Goal: Answer question/provide support: Share knowledge or assist other users

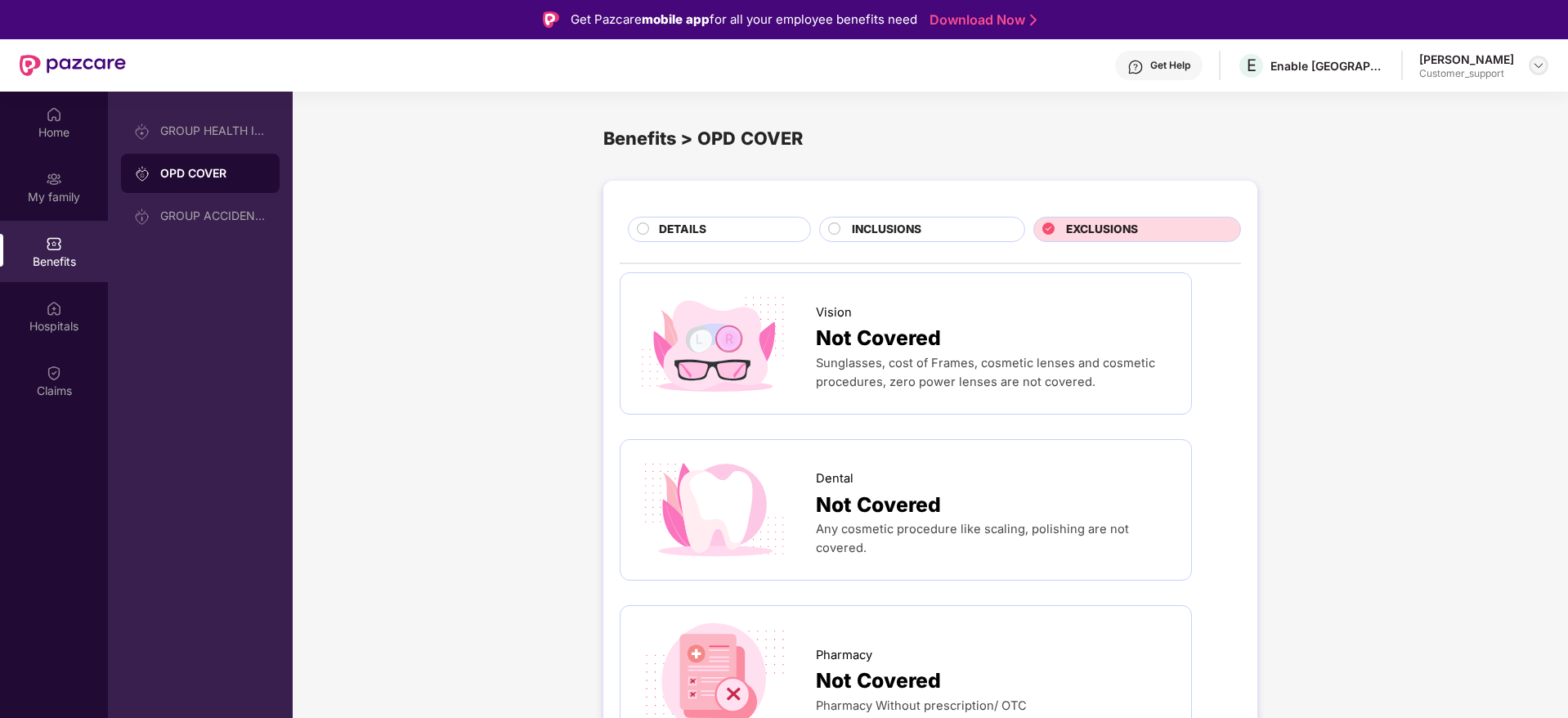
click at [1530, 65] on div at bounding box center [1538, 65] width 20 height 20
click at [1512, 108] on div "Switch to support view" at bounding box center [1461, 103] width 213 height 32
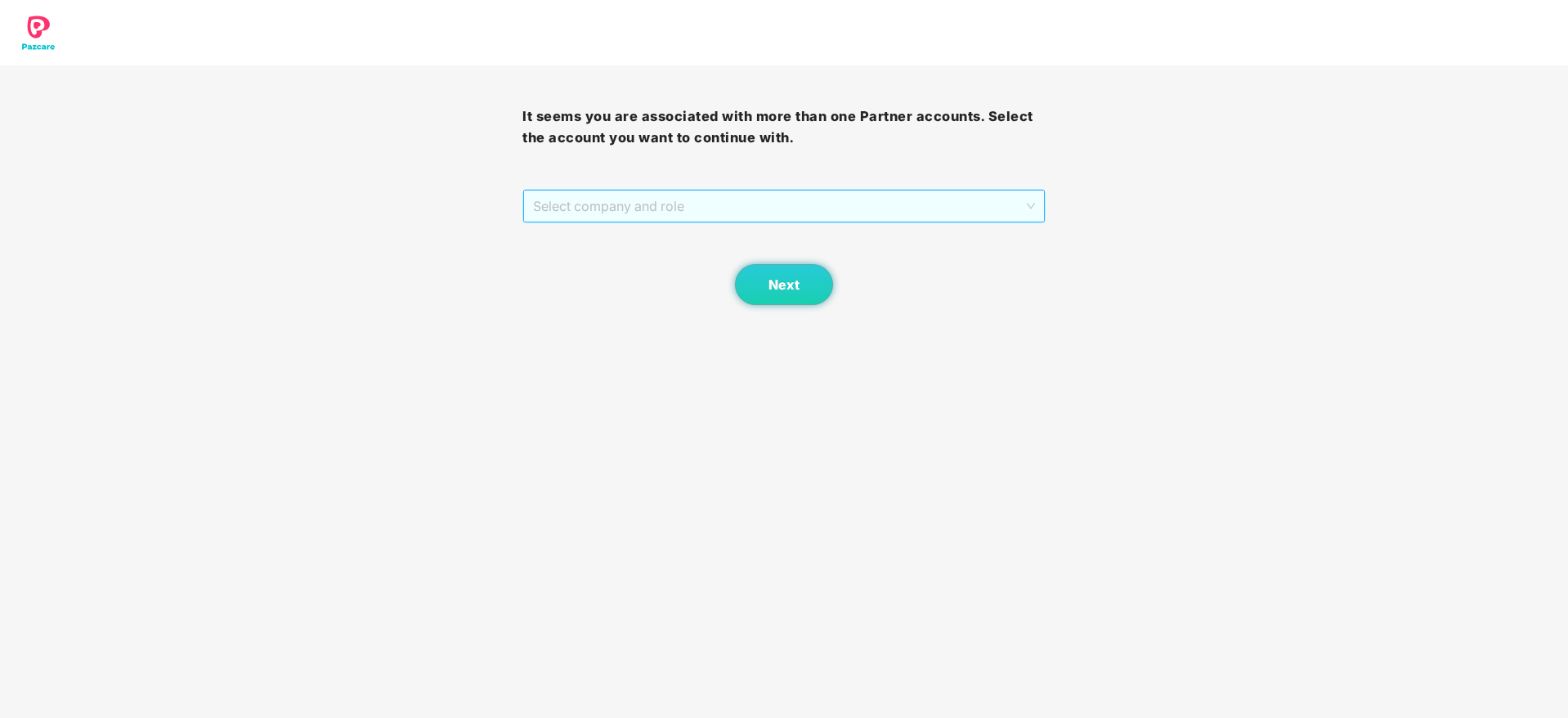
click at [669, 194] on span "Select company and role" at bounding box center [783, 206] width 501 height 31
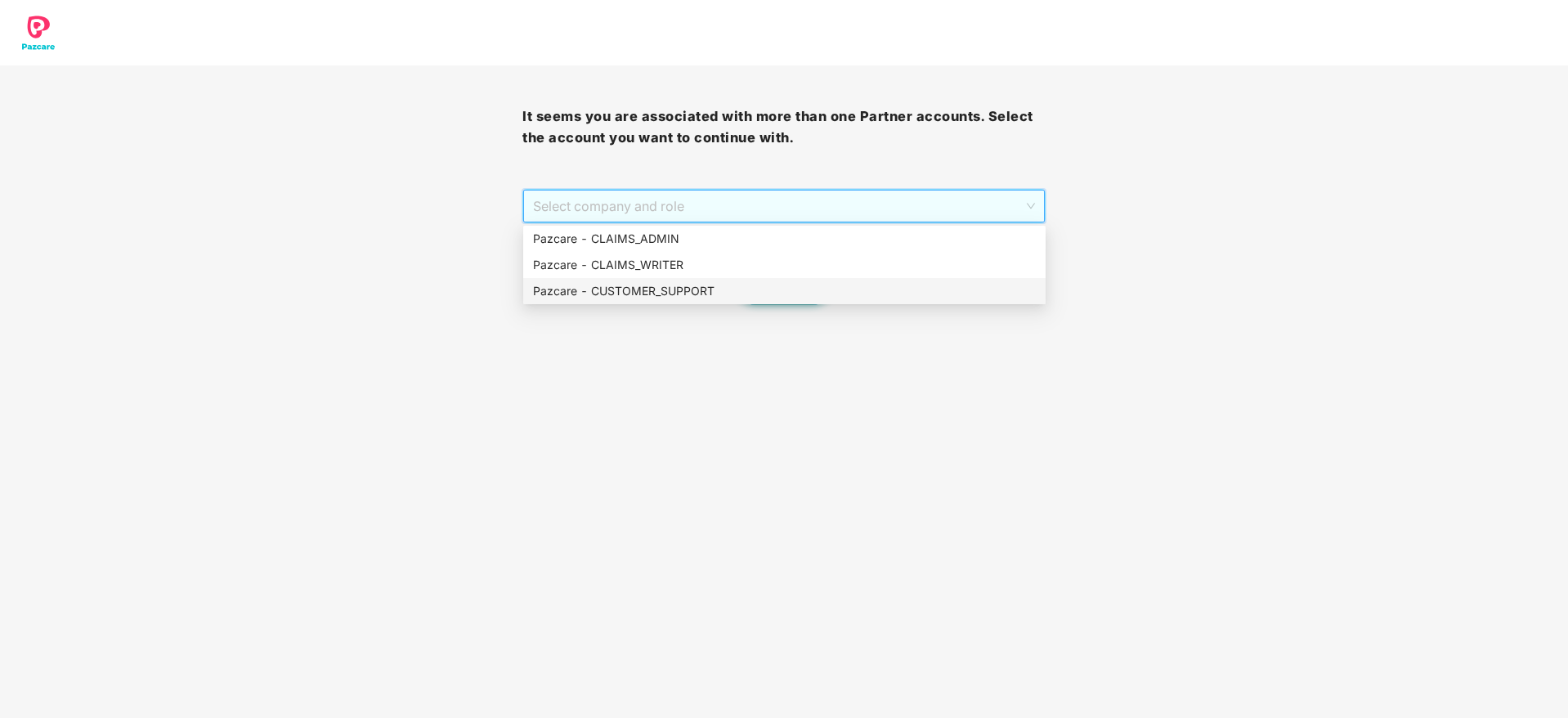
click at [692, 296] on div "Pazcare - CUSTOMER_SUPPORT" at bounding box center [784, 291] width 503 height 18
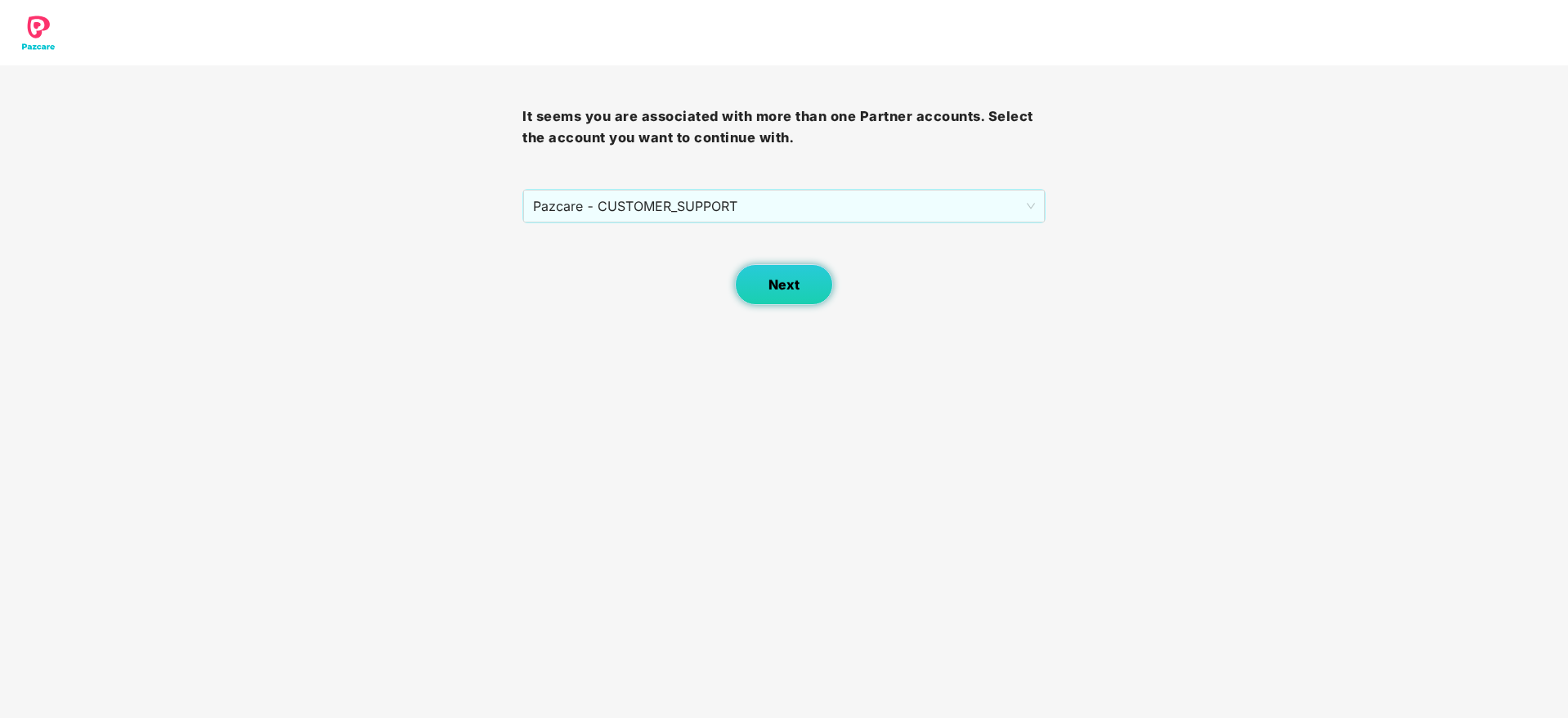
click at [767, 272] on button "Next" at bounding box center [784, 285] width 98 height 41
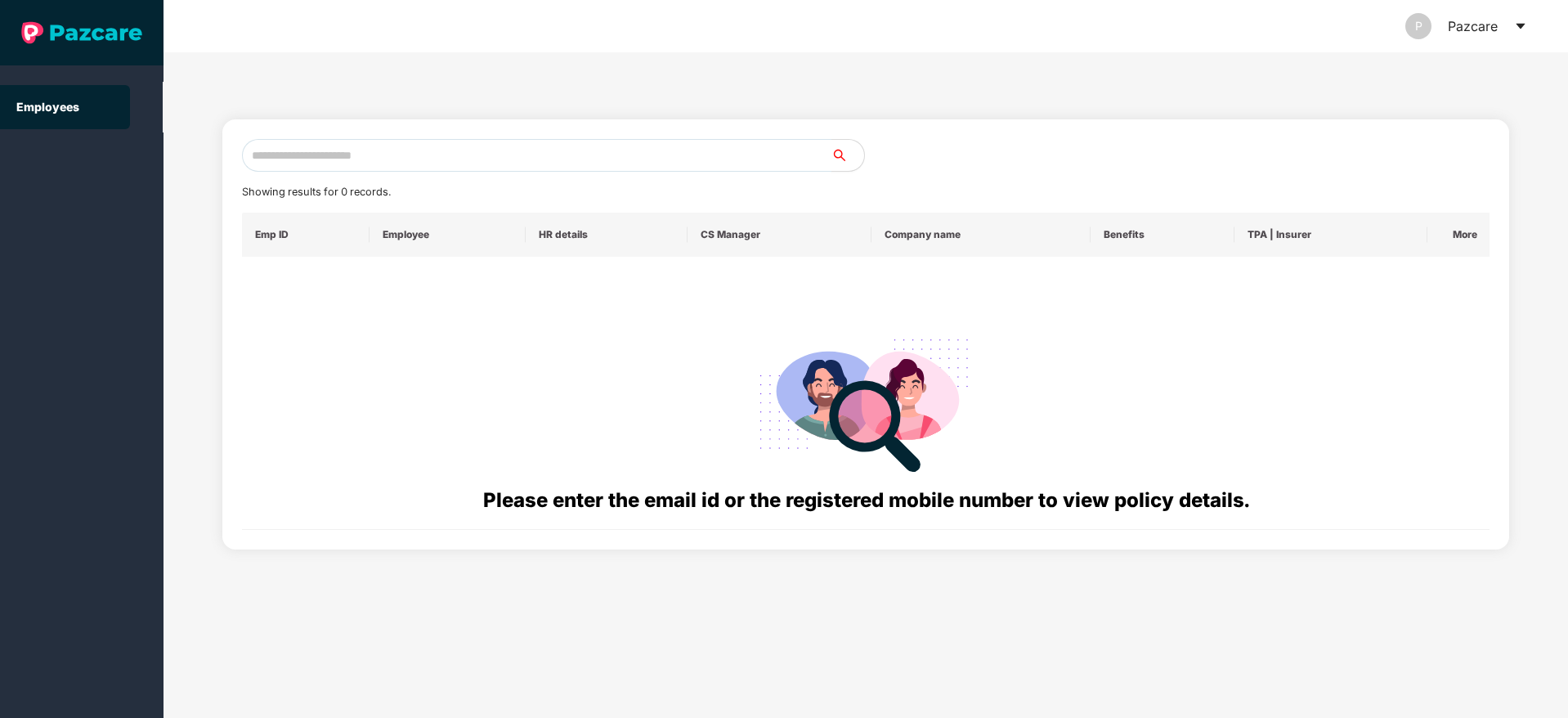
click at [492, 156] on input "text" at bounding box center [536, 156] width 589 height 32
paste input "**********"
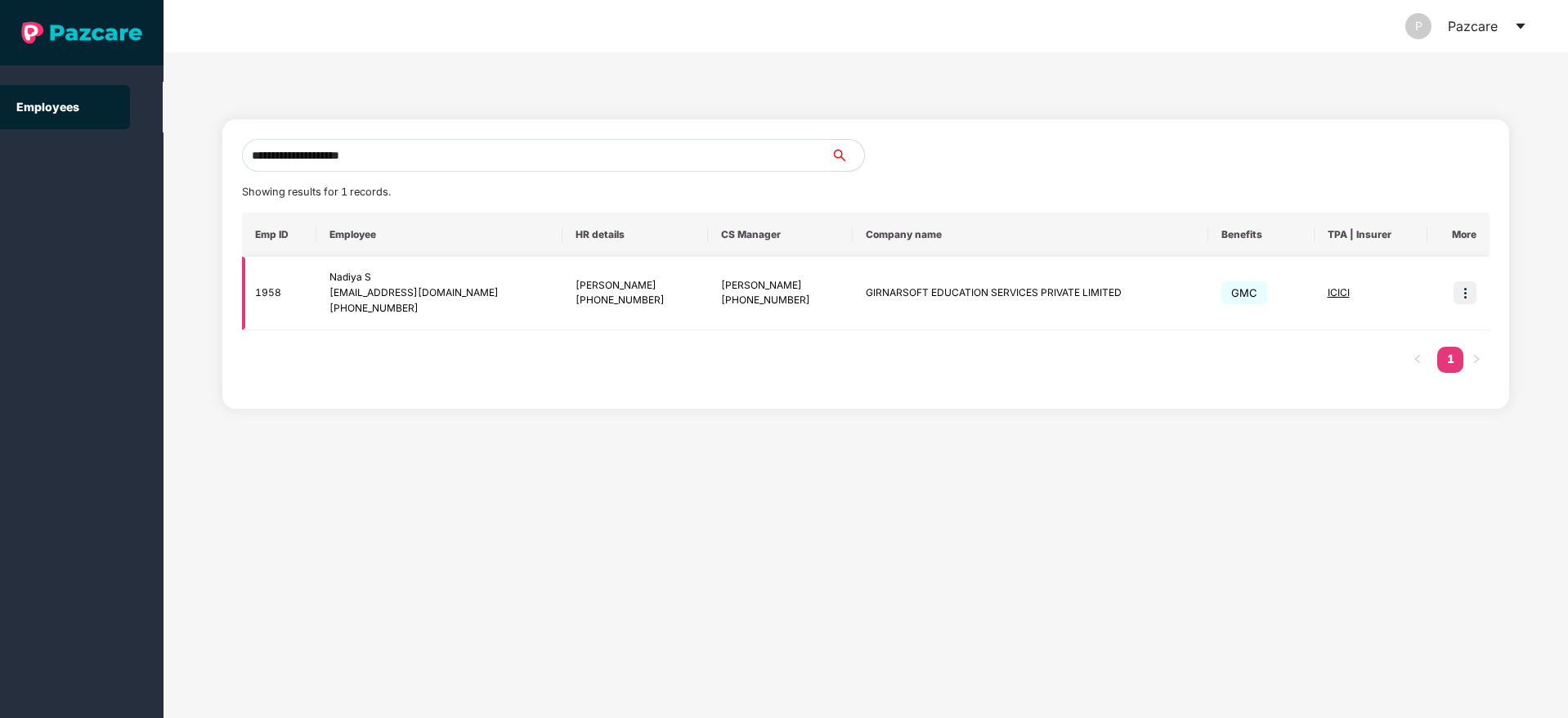
type input "**********"
click at [1468, 290] on img at bounding box center [1465, 292] width 23 height 23
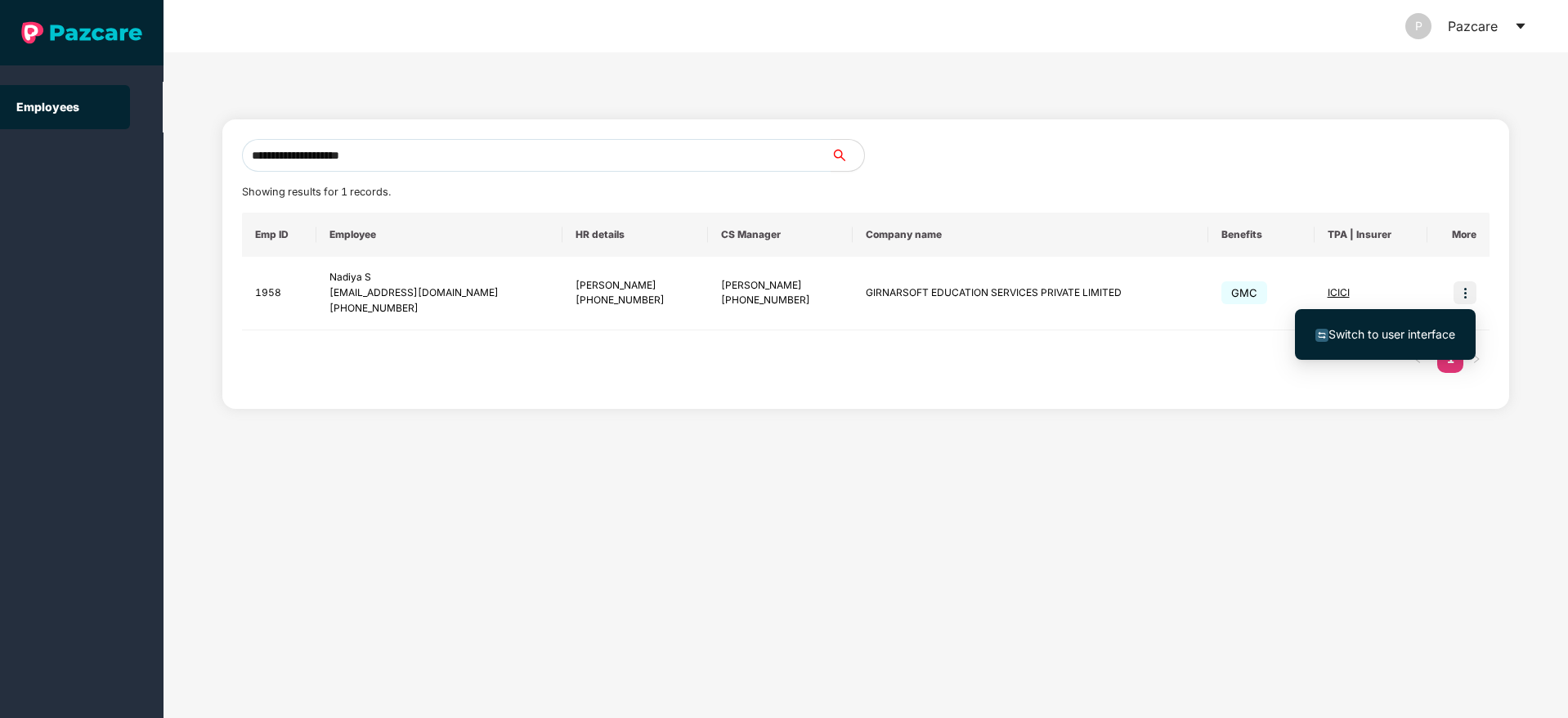
click at [1368, 330] on span "Switch to user interface" at bounding box center [1392, 333] width 127 height 14
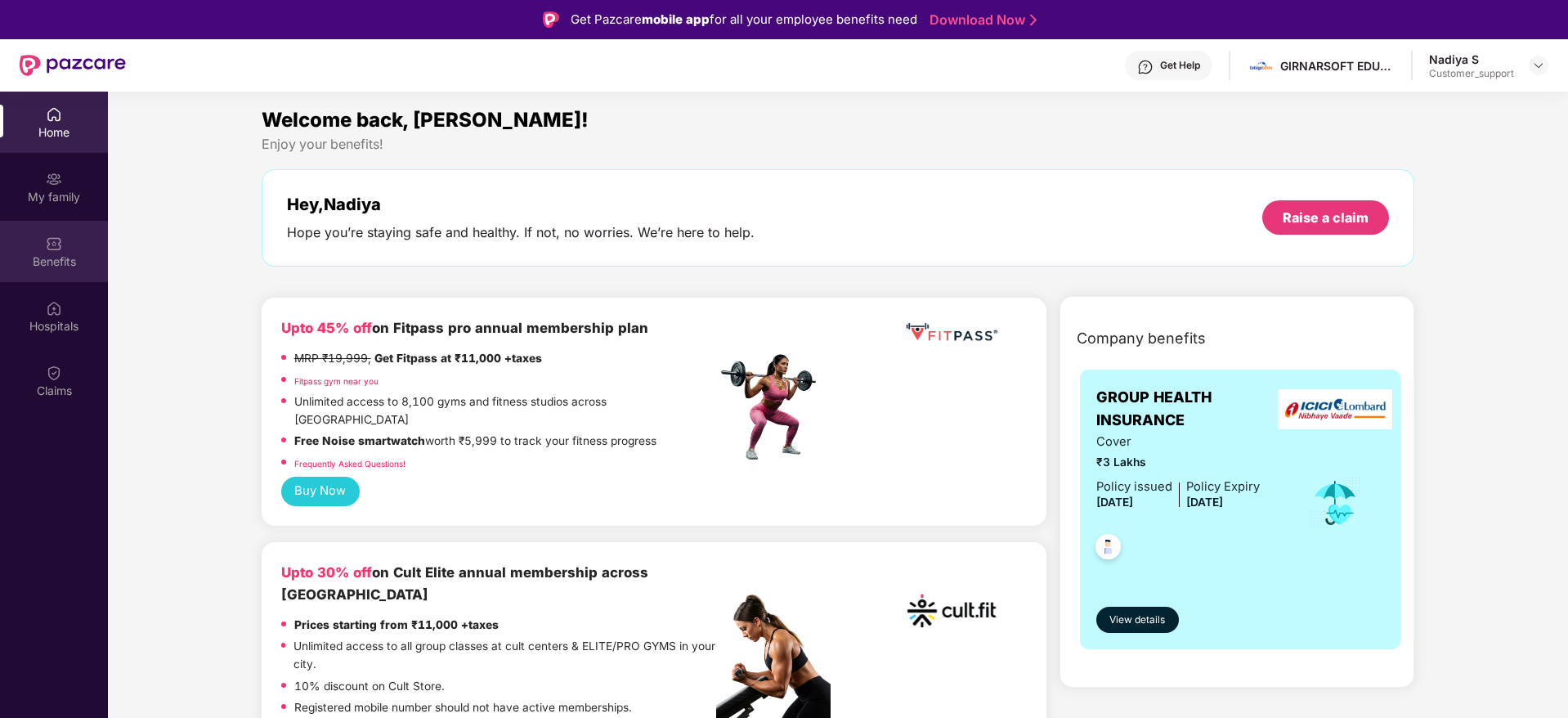
click at [50, 274] on div "Benefits" at bounding box center [54, 251] width 108 height 62
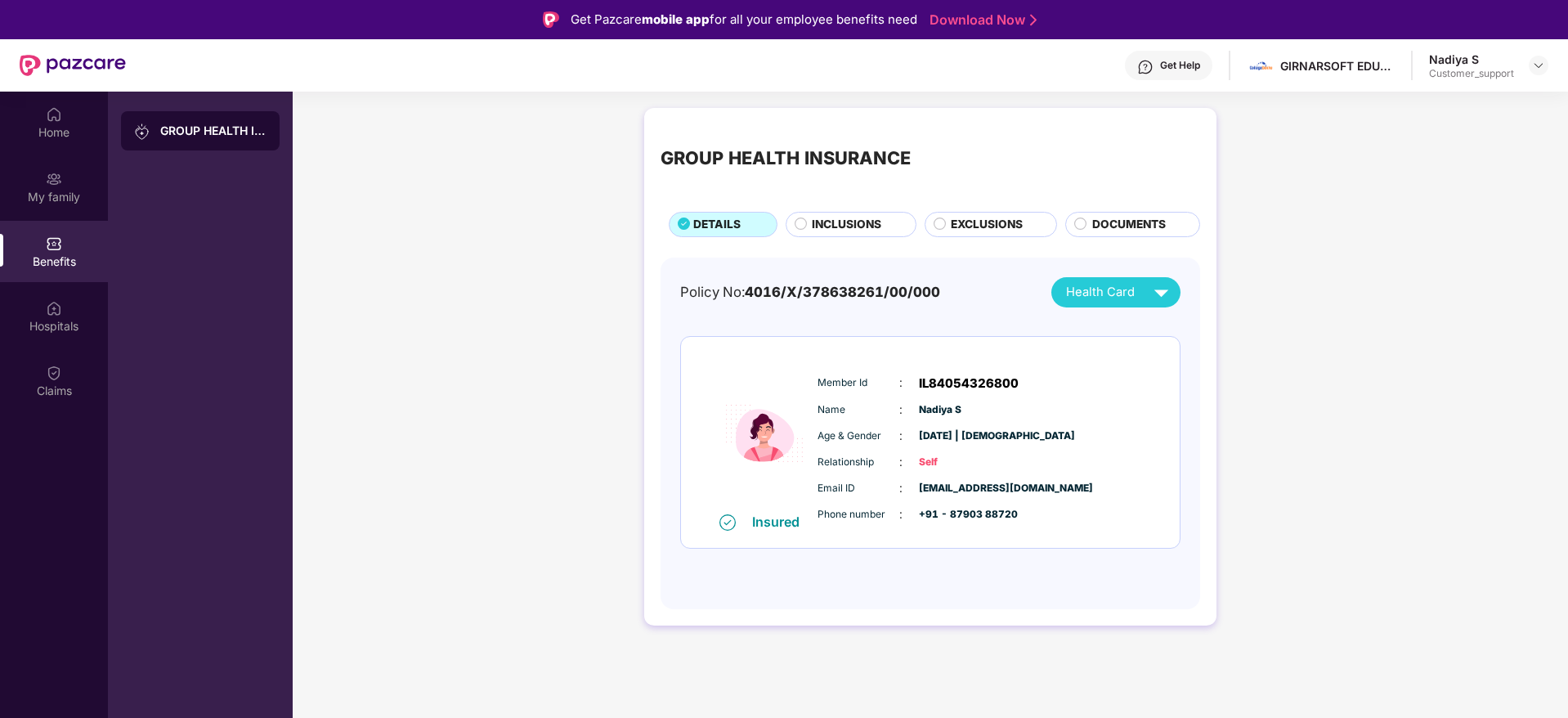
click at [843, 233] on div "INCLUSIONS" at bounding box center [855, 226] width 103 height 21
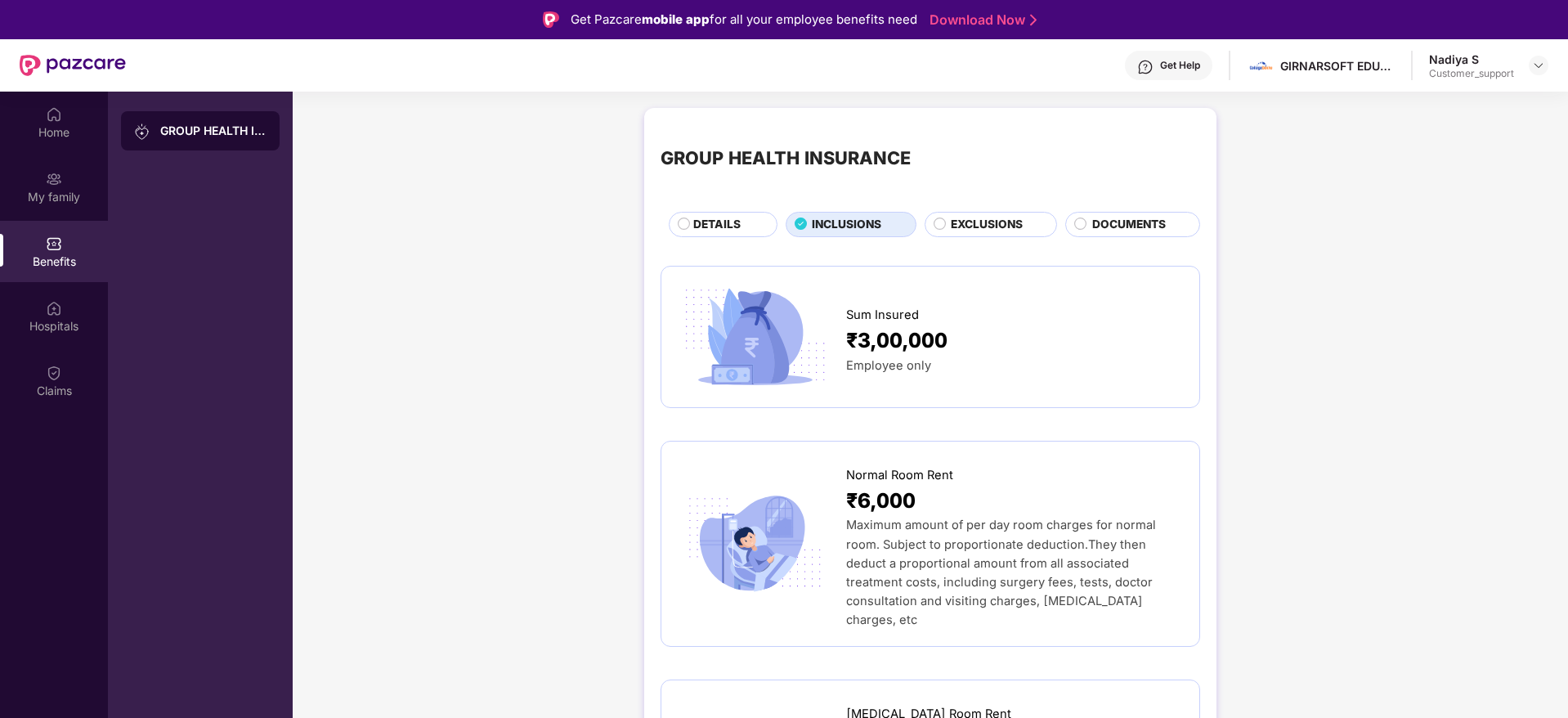
click at [990, 210] on div "GROUP HEALTH INSURANCE DETAILS INCLUSIONS EXCLUSIONS DOCUMENTS" at bounding box center [930, 180] width 539 height 113
click at [986, 221] on span "EXCLUSIONS" at bounding box center [987, 224] width 72 height 18
